Goal: Task Accomplishment & Management: Manage account settings

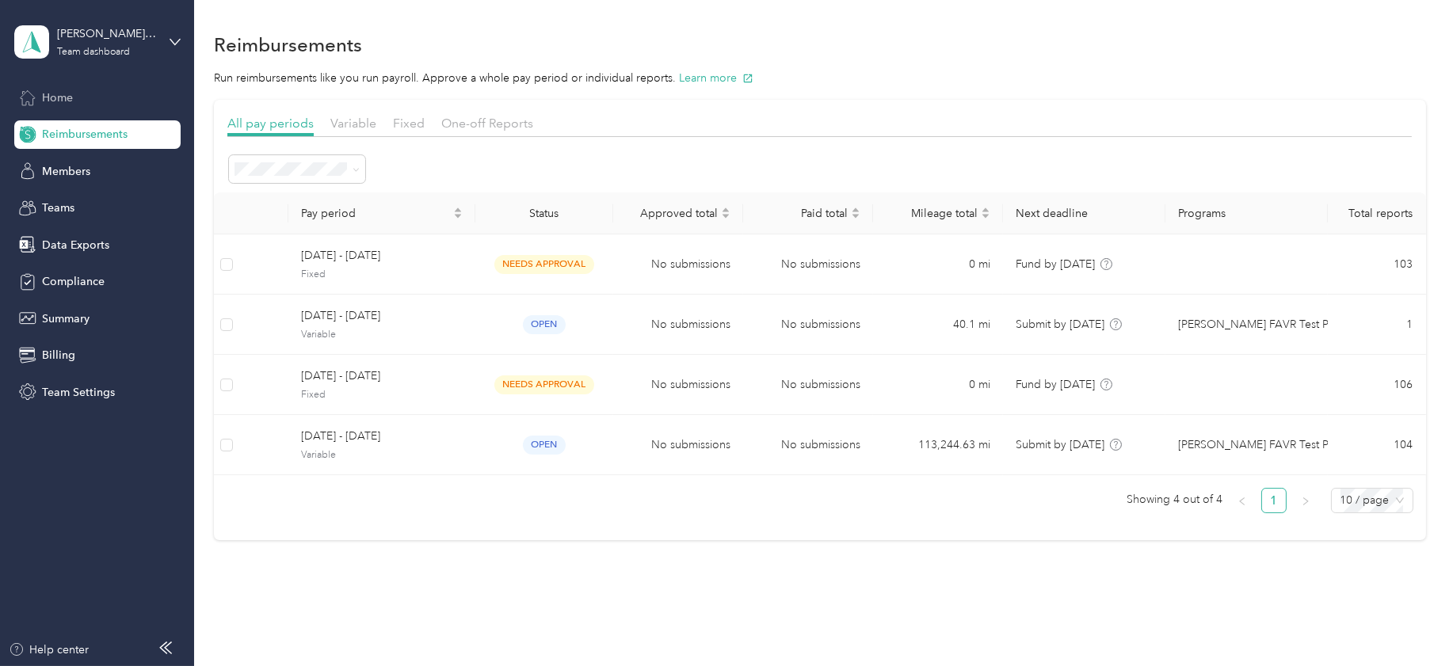
click at [56, 98] on span "Home" at bounding box center [57, 98] width 31 height 17
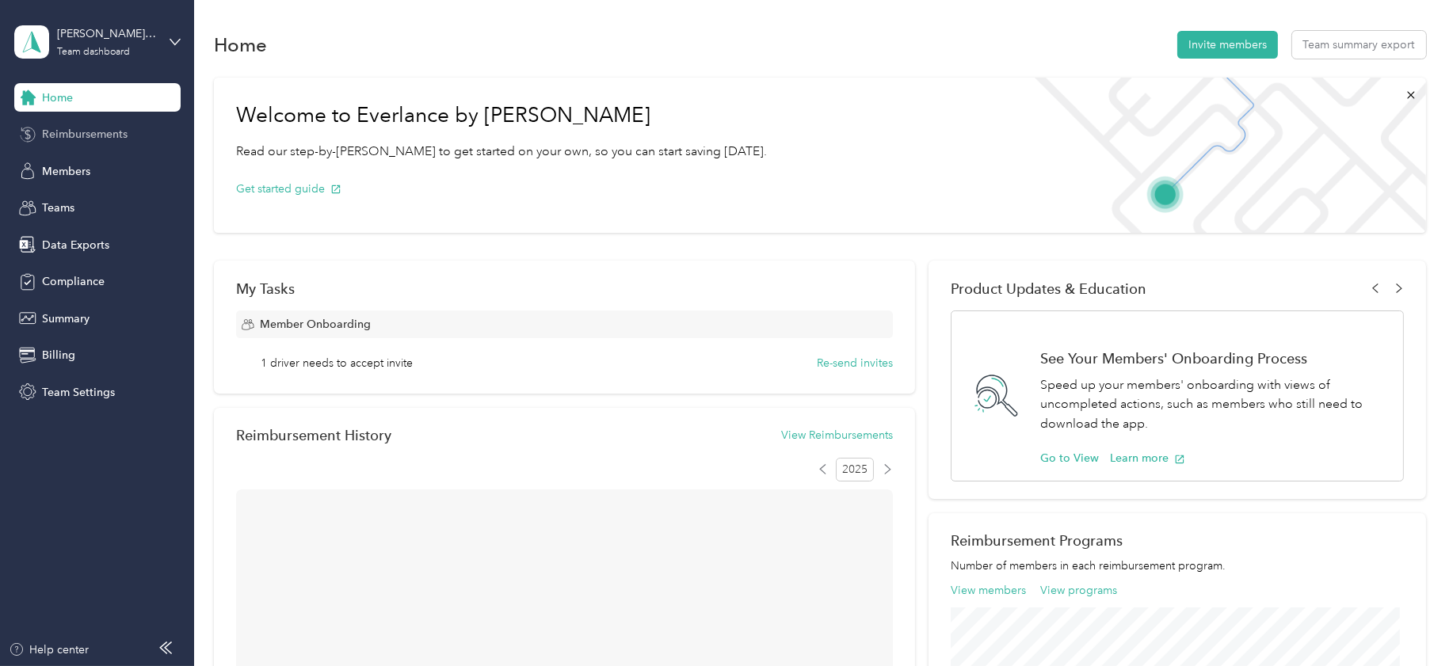
click at [66, 138] on span "Reimbursements" at bounding box center [85, 134] width 86 height 17
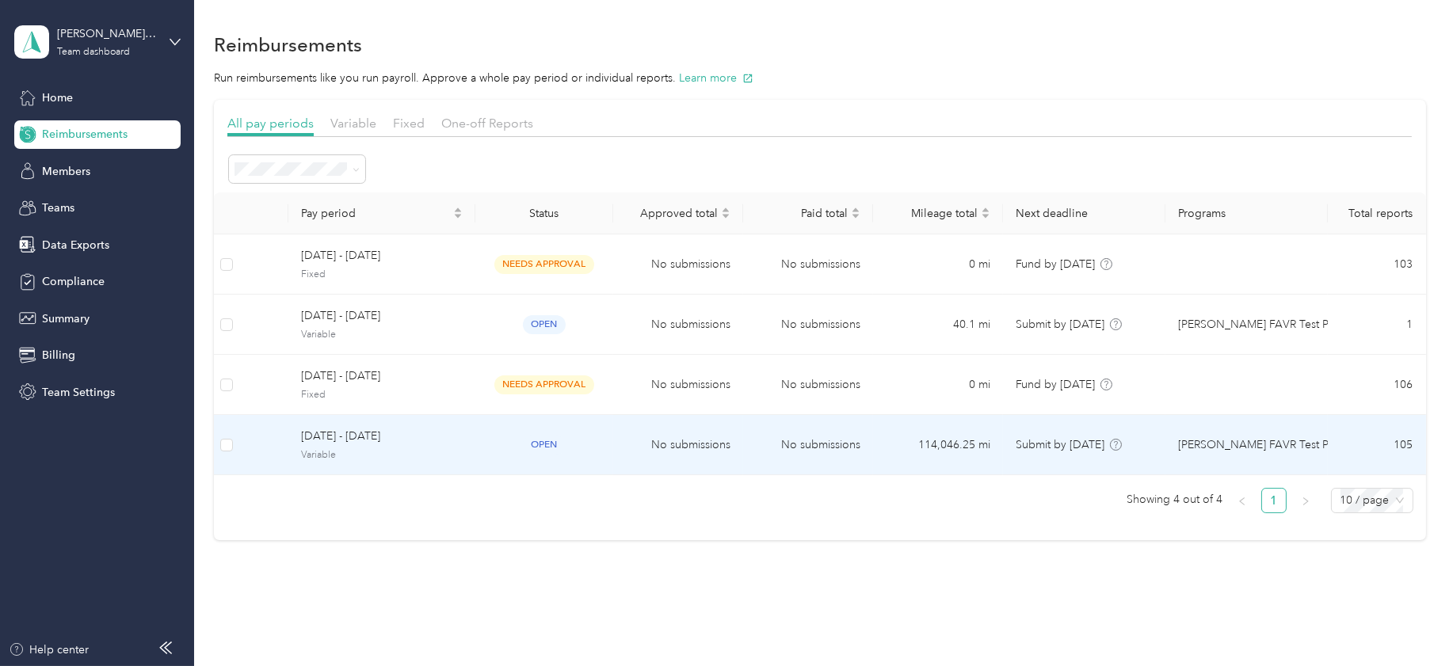
click at [365, 440] on span "[DATE] - [DATE]" at bounding box center [382, 436] width 162 height 17
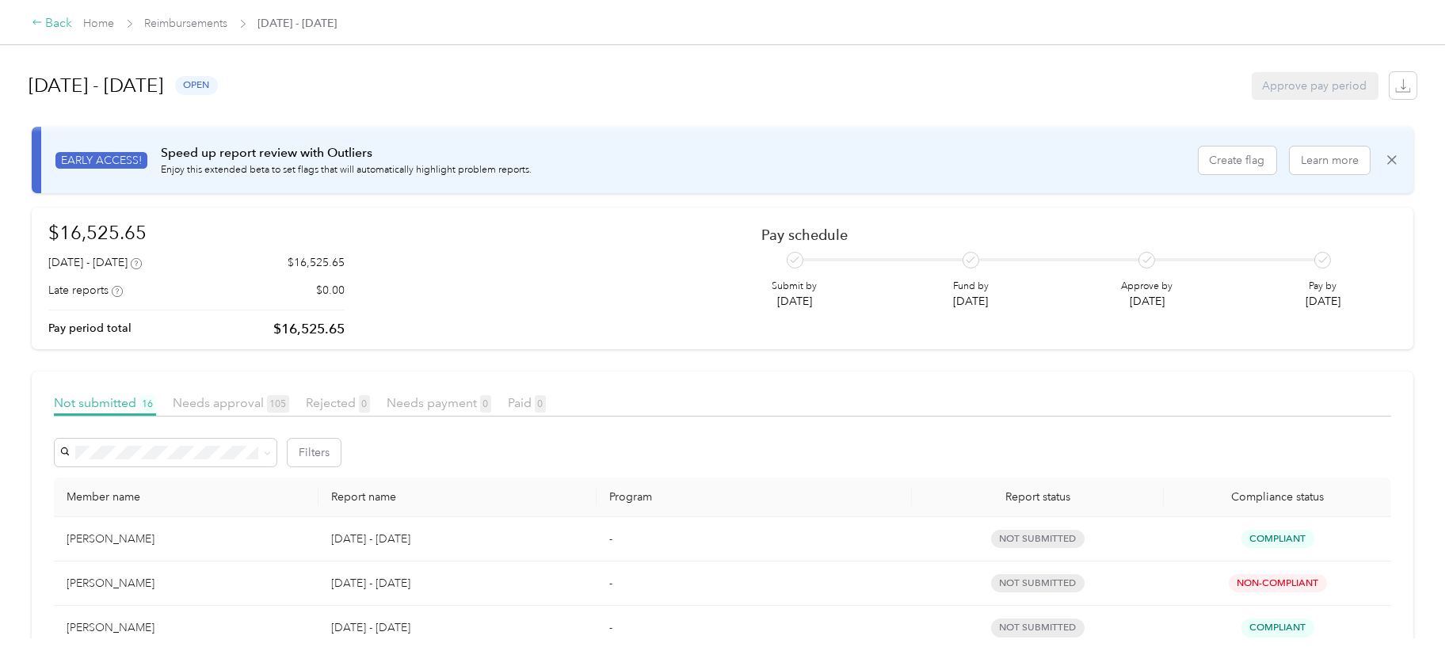
click at [58, 19] on div "Back" at bounding box center [52, 23] width 41 height 19
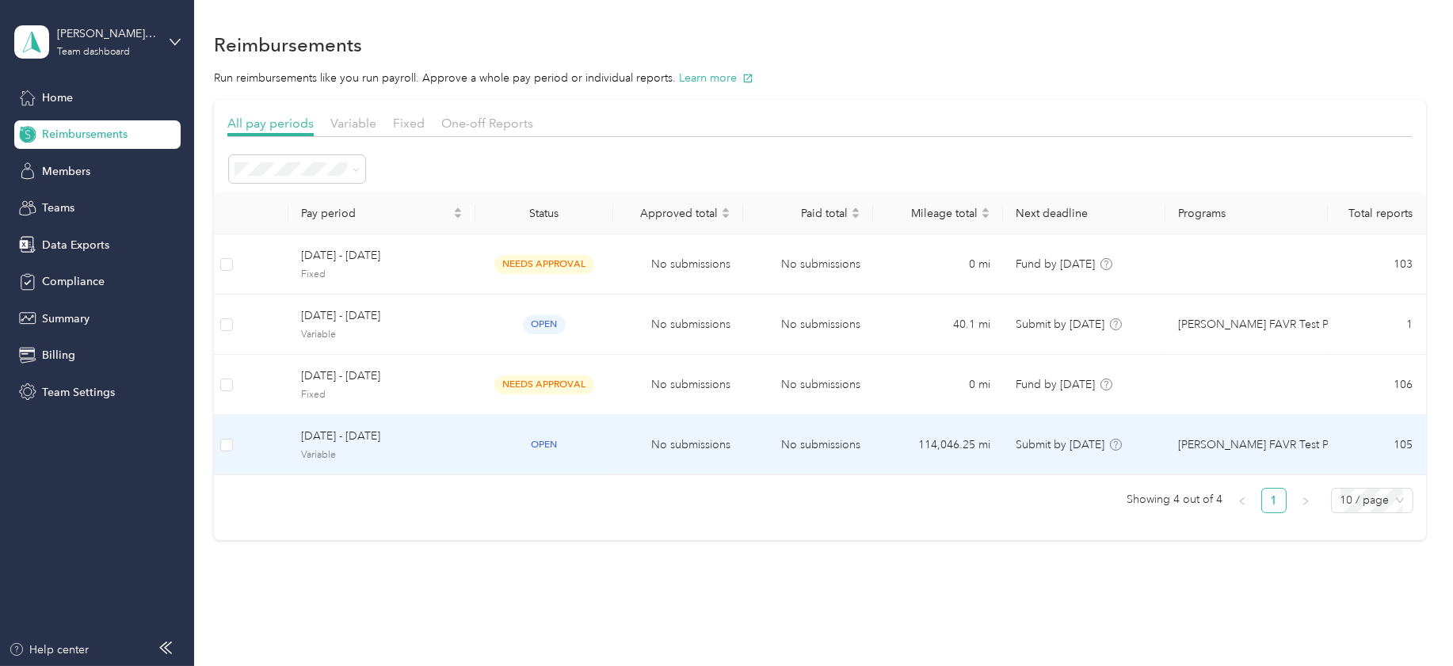
click at [356, 437] on span "[DATE] - [DATE]" at bounding box center [382, 436] width 162 height 17
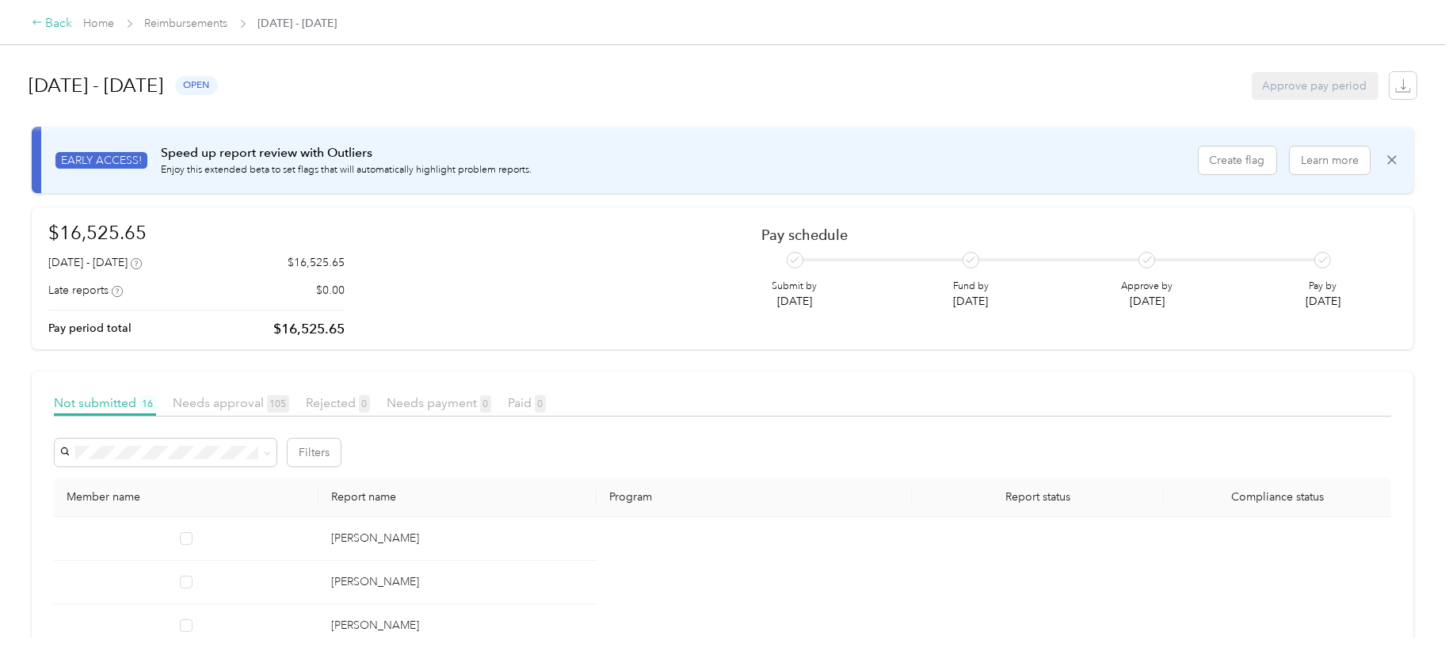
click at [49, 19] on div "Back" at bounding box center [52, 23] width 41 height 19
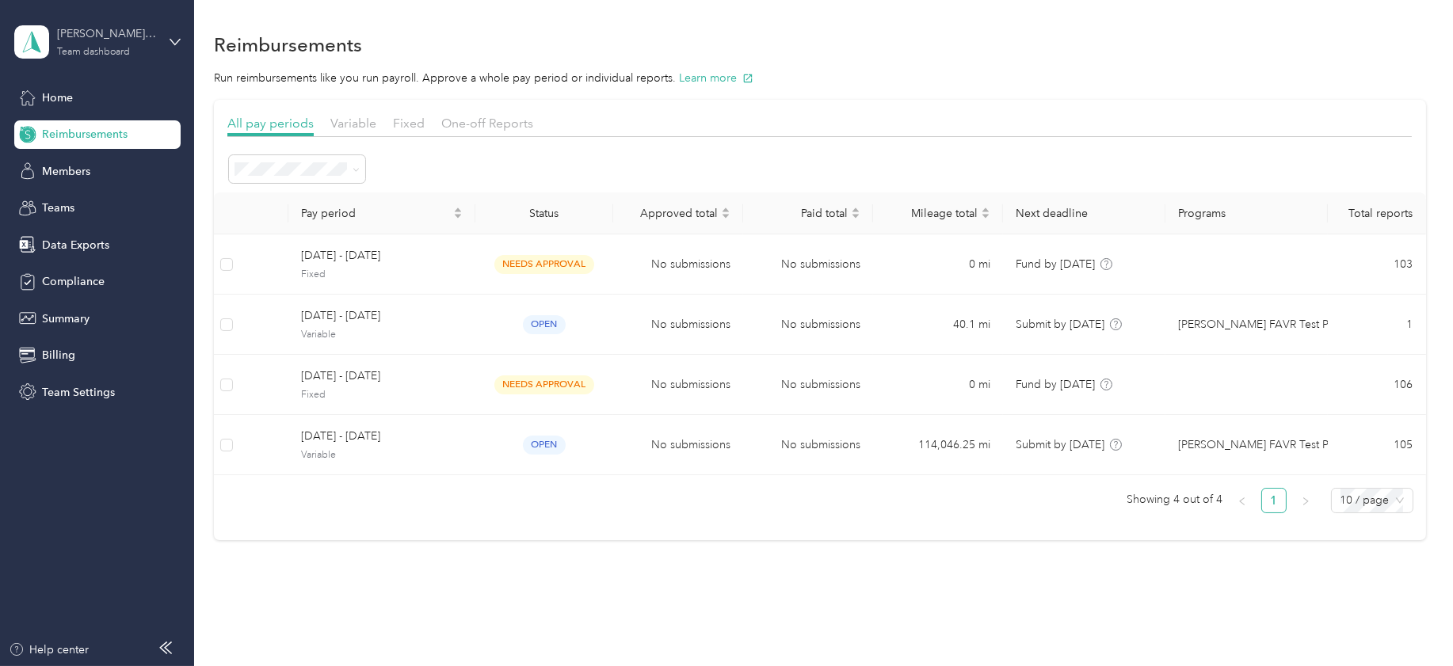
click at [116, 42] on div "[PERSON_NAME] Beverage Company Team dashboard" at bounding box center [106, 41] width 99 height 32
click at [89, 193] on div "Log out" at bounding box center [180, 202] width 311 height 28
